Goal: Register for event/course

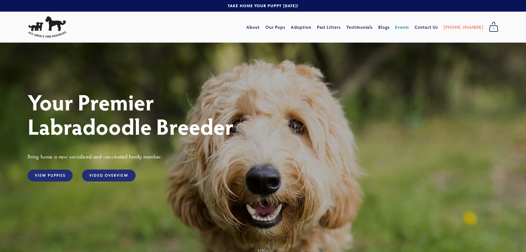
click at [409, 26] on link "Events" at bounding box center [402, 27] width 14 height 10
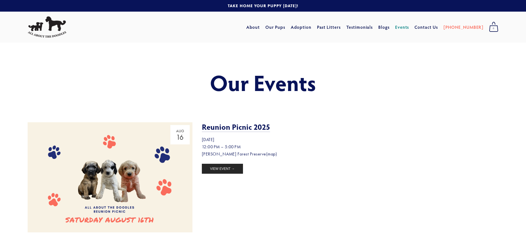
click at [266, 154] on link "(map)" at bounding box center [271, 153] width 11 height 5
click at [221, 167] on link "View Event →" at bounding box center [222, 169] width 41 height 10
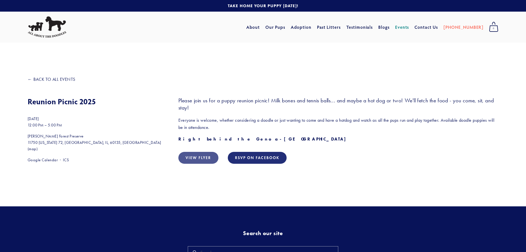
click at [200, 156] on link "View Flyer" at bounding box center [198, 158] width 40 height 12
